Goal: Navigation & Orientation: Find specific page/section

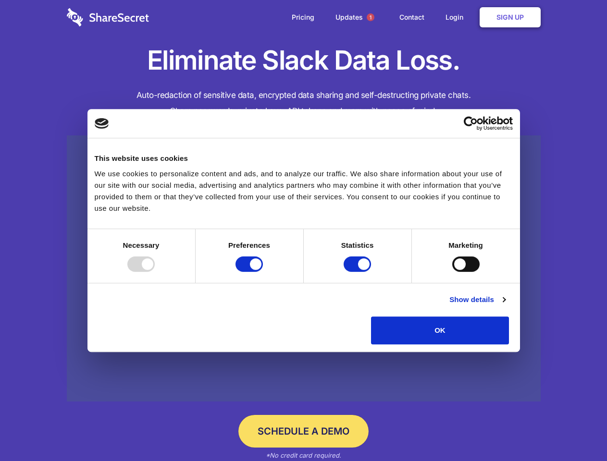
click at [155, 272] on div at bounding box center [140, 264] width 27 height 15
click at [263, 272] on input "Preferences" at bounding box center [248, 264] width 27 height 15
checkbox input "false"
click at [358, 272] on input "Statistics" at bounding box center [356, 264] width 27 height 15
checkbox input "false"
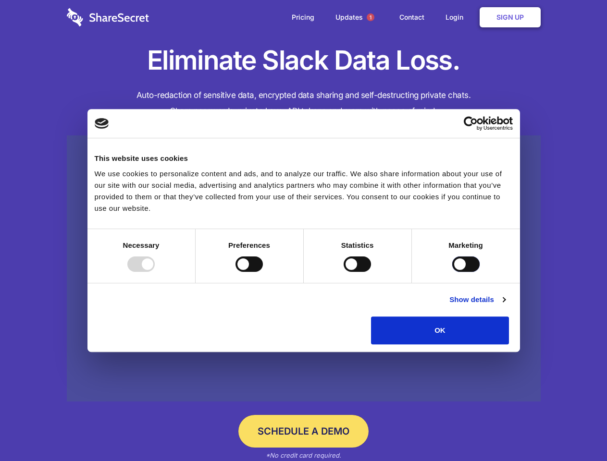
click at [452, 272] on input "Marketing" at bounding box center [465, 264] width 27 height 15
checkbox input "true"
click at [505, 306] on link "Show details" at bounding box center [477, 300] width 56 height 12
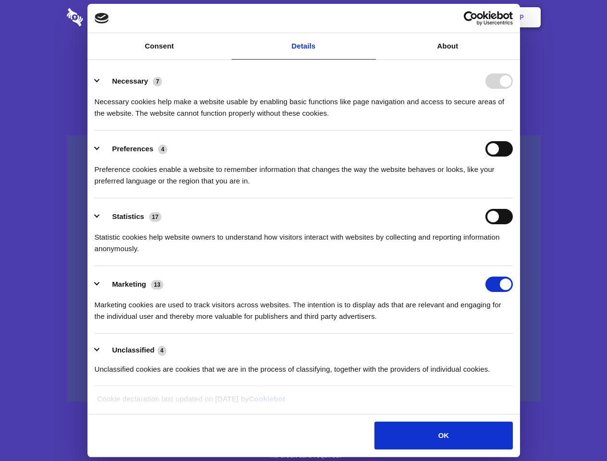
click at [513, 131] on li "Necessary 7 Necessary cookies help make a website usable by enabling basic func…" at bounding box center [304, 97] width 418 height 68
click at [370, 17] on span "1" at bounding box center [371, 17] width 8 height 8
